Goal: Share content

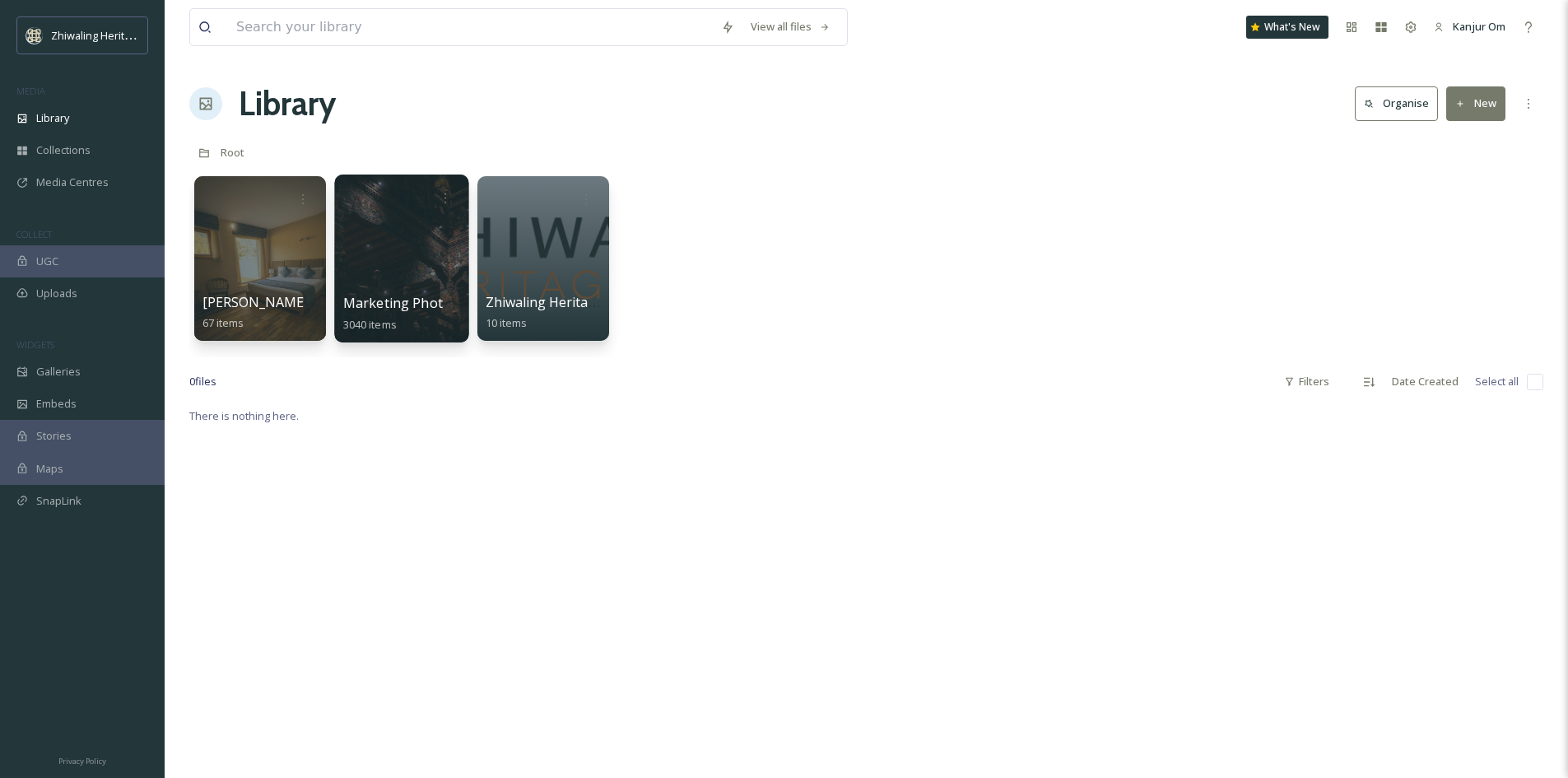
click at [357, 254] on div at bounding box center [402, 258] width 134 height 168
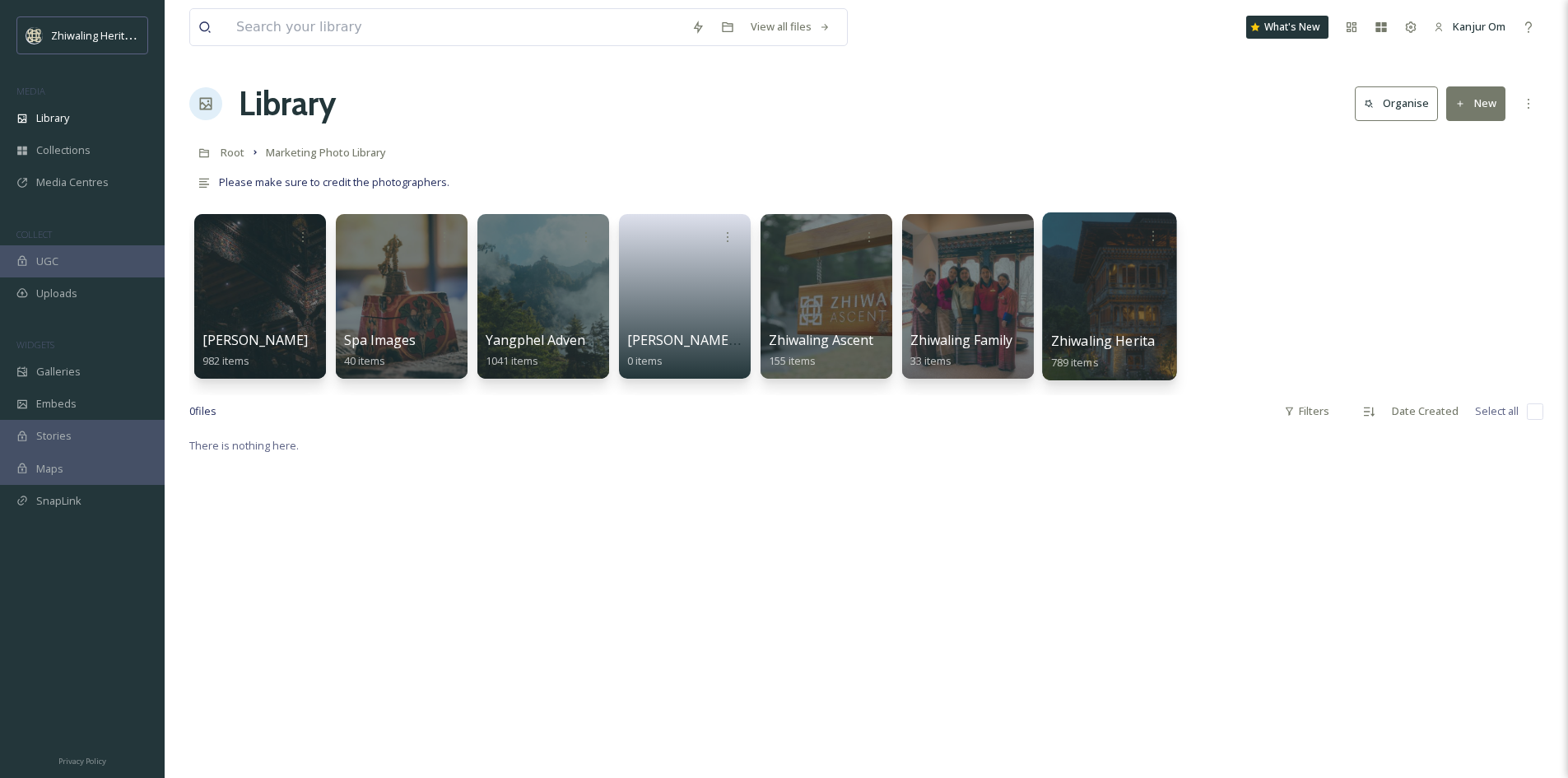
click at [1133, 308] on div at bounding box center [1109, 296] width 134 height 168
click at [1157, 236] on icon at bounding box center [1154, 236] width 14 height 14
click at [1135, 268] on span "Edit / Share" at bounding box center [1112, 272] width 57 height 17
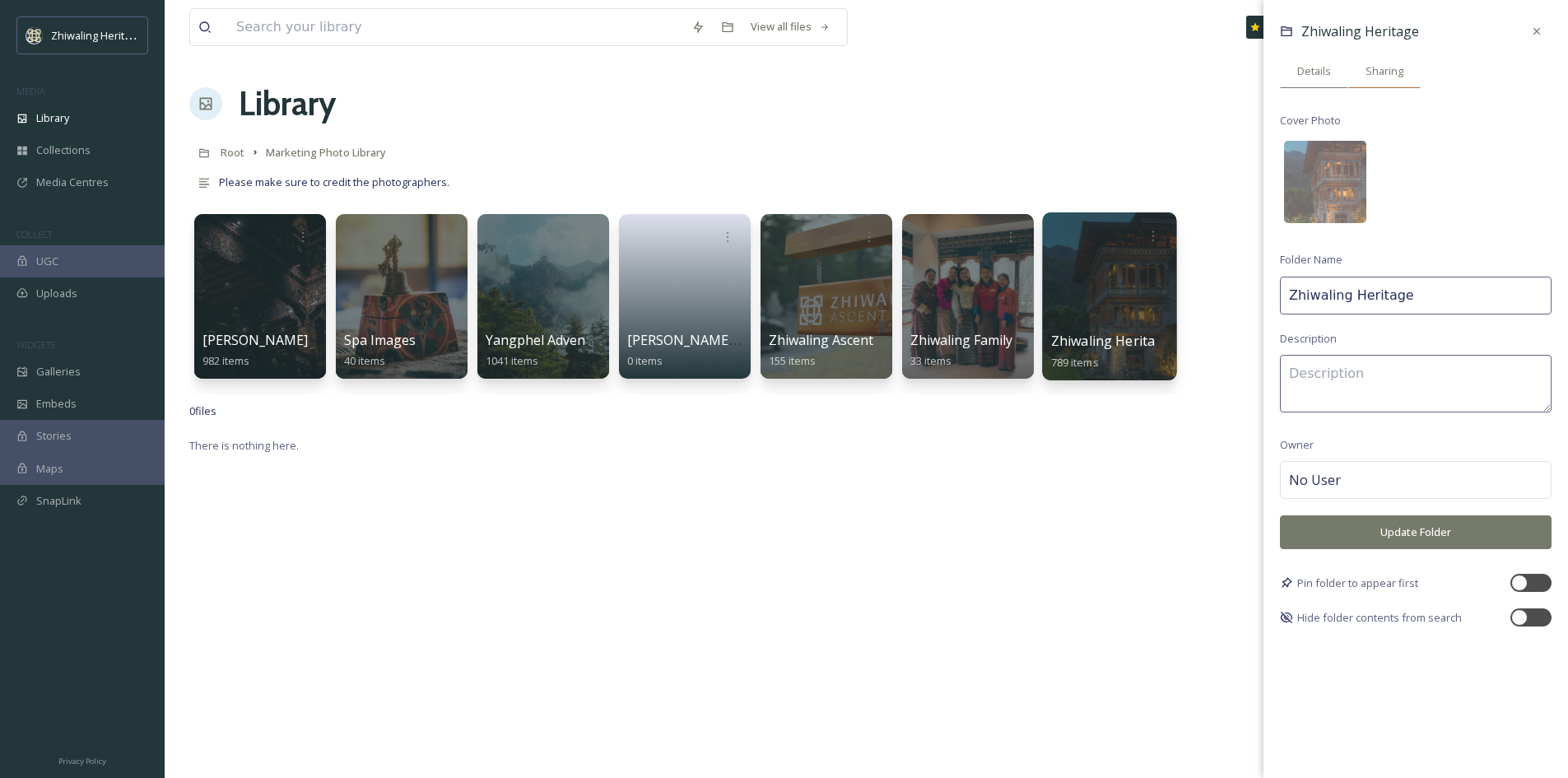
click at [1387, 61] on div "Sharing" at bounding box center [1385, 71] width 72 height 34
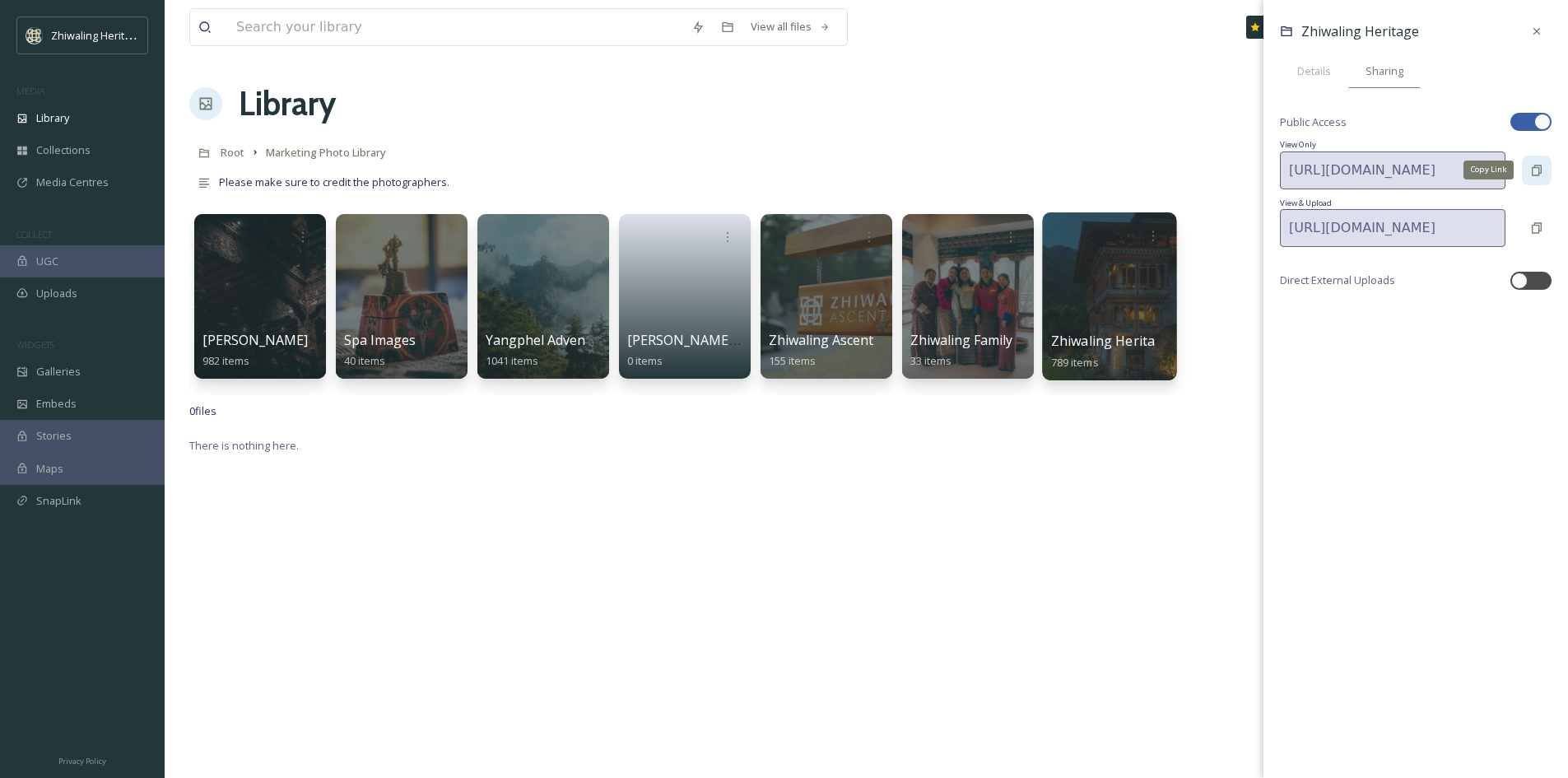
click at [1539, 167] on icon at bounding box center [1537, 170] width 10 height 11
click at [946, 88] on div "Library Organise New" at bounding box center [865, 103] width 1354 height 50
